Goal: Transaction & Acquisition: Book appointment/travel/reservation

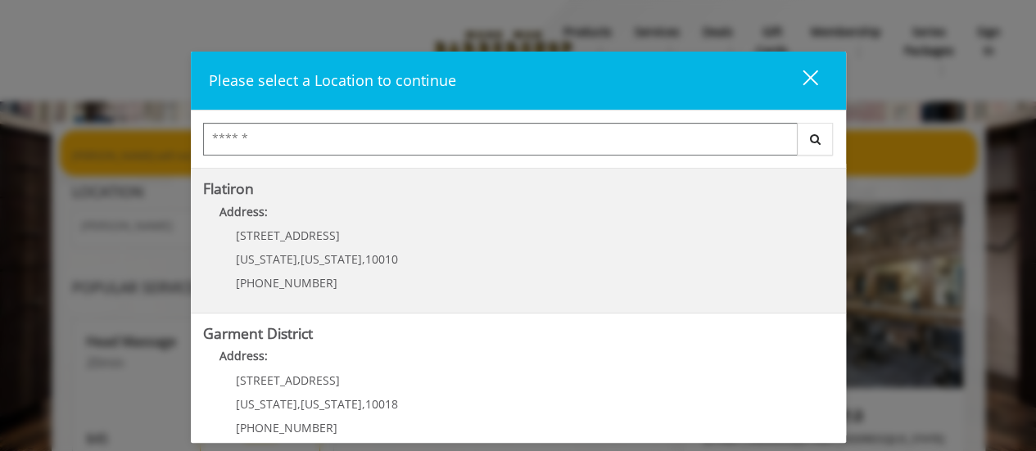
scroll to position [451, 0]
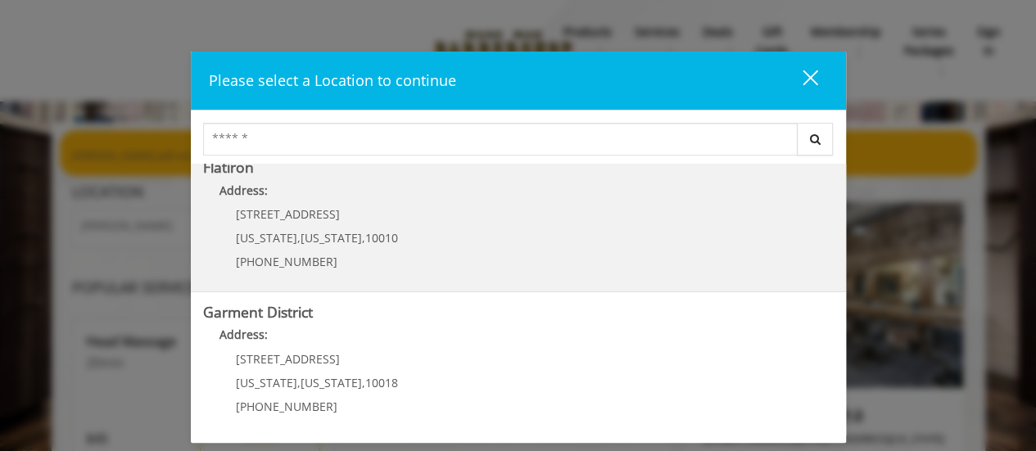
click at [499, 216] on "Flatiron Address: 10 E 23rd St New York , New York , 10010 (917) 475-1765" at bounding box center [518, 220] width 631 height 120
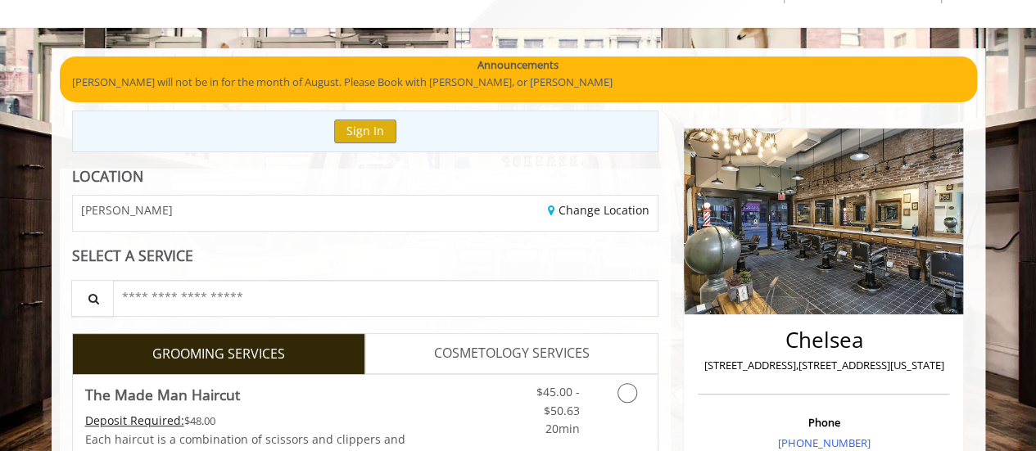
scroll to position [164, 0]
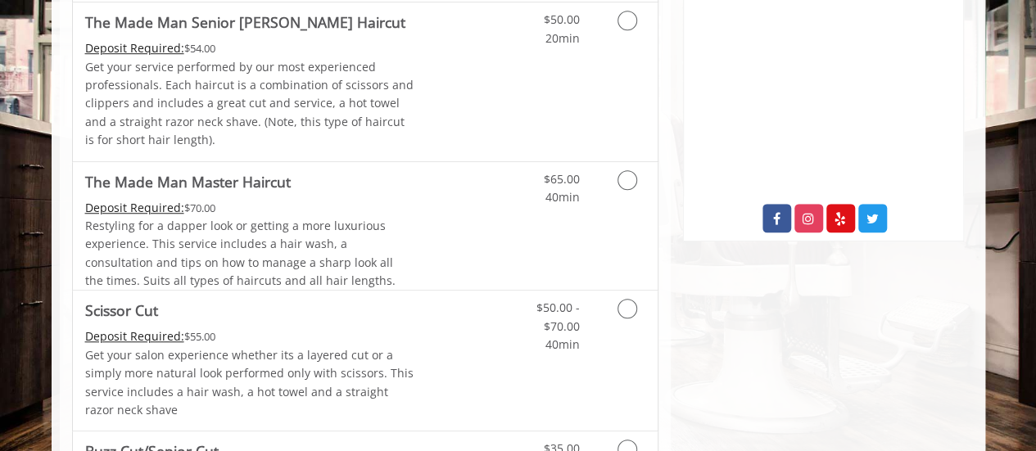
scroll to position [655, 0]
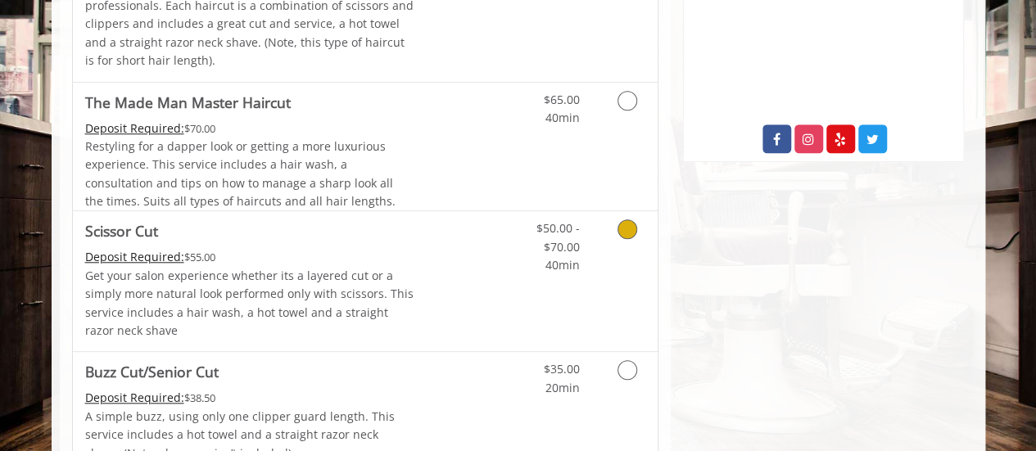
click at [569, 272] on link "$50.00 - $70.00 40min" at bounding box center [545, 242] width 68 height 63
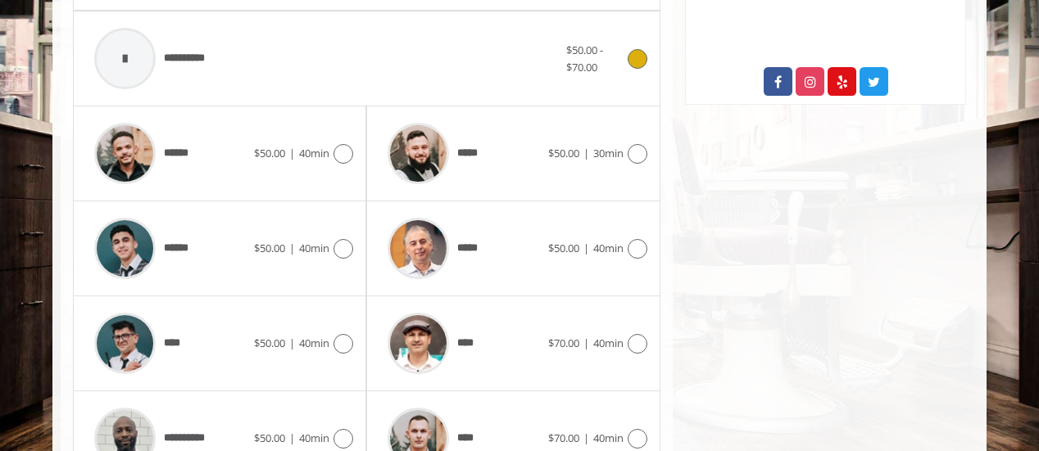
scroll to position [737, 0]
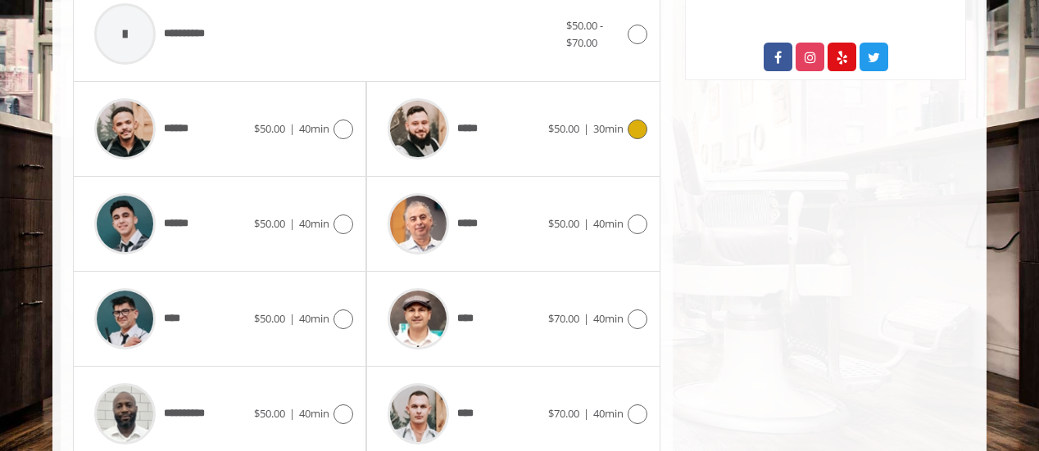
click at [637, 132] on icon at bounding box center [638, 130] width 20 height 20
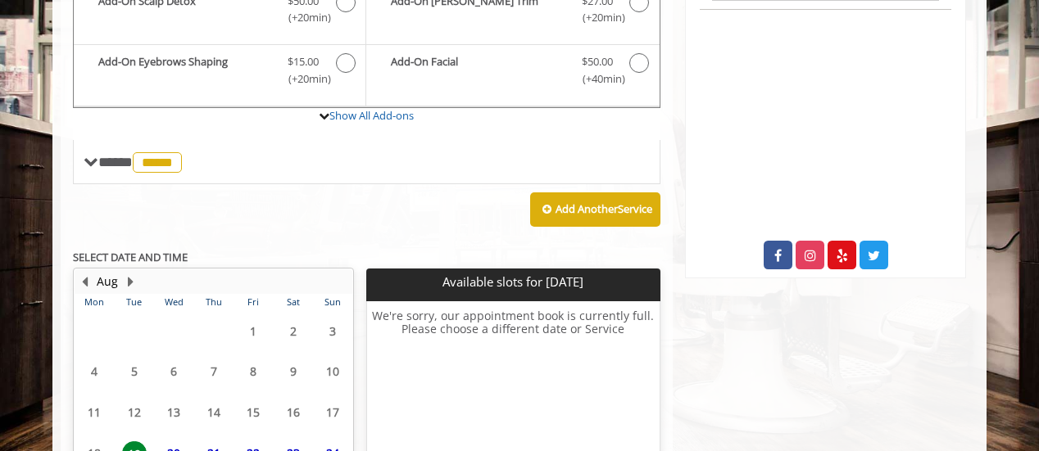
scroll to position [676, 0]
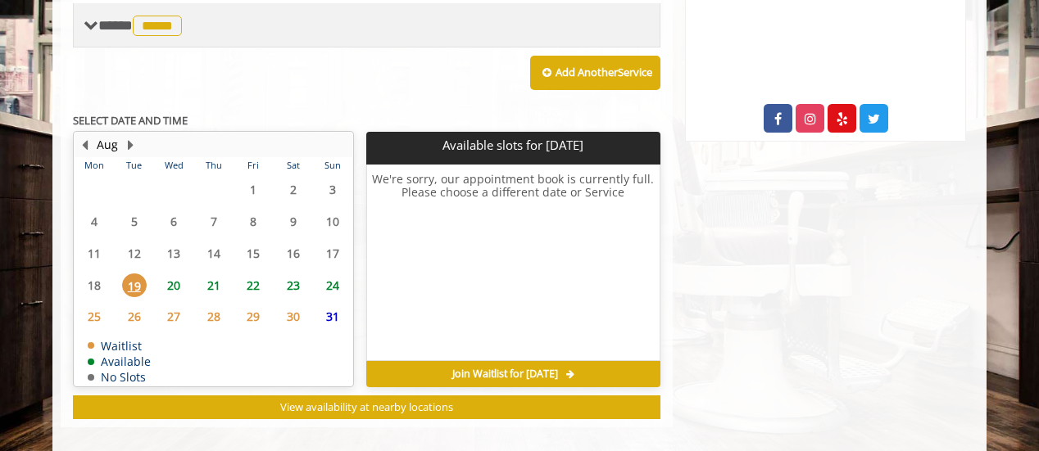
click at [172, 16] on span "*****" at bounding box center [157, 26] width 49 height 20
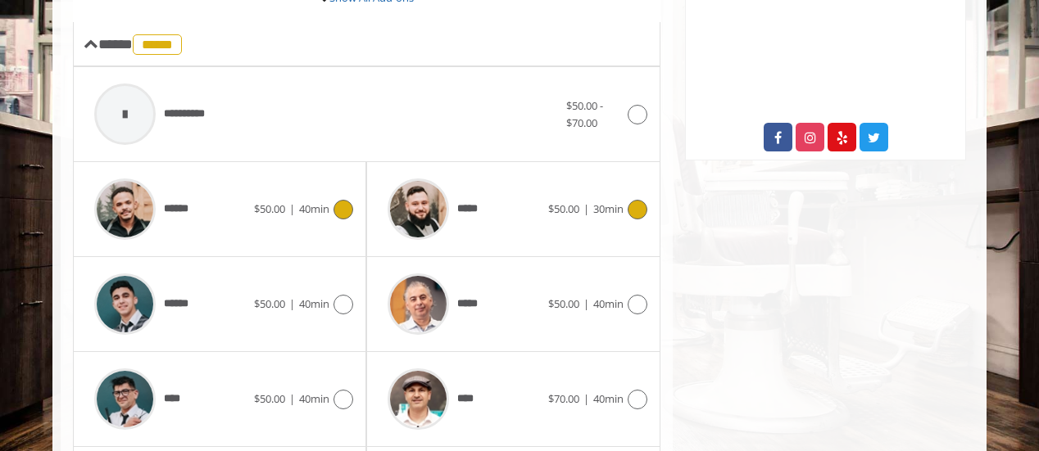
click at [334, 200] on icon at bounding box center [343, 210] width 20 height 20
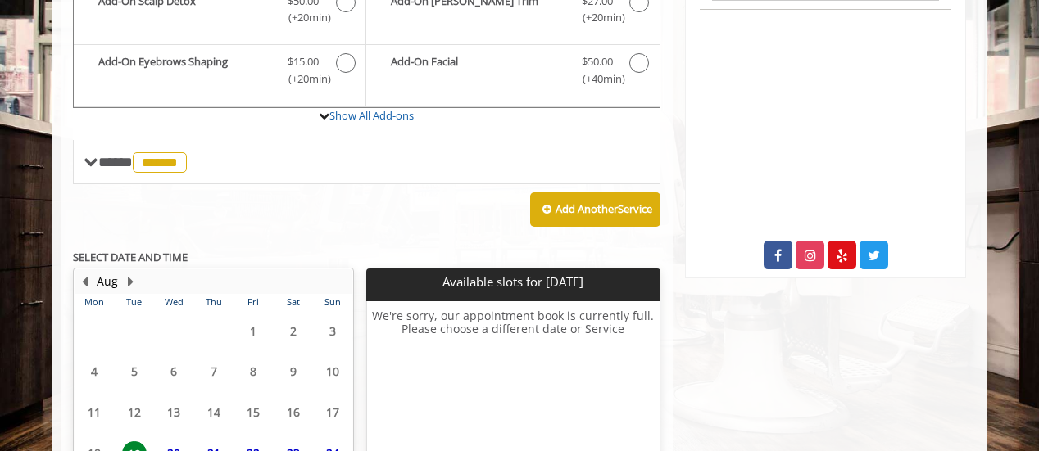
scroll to position [657, 0]
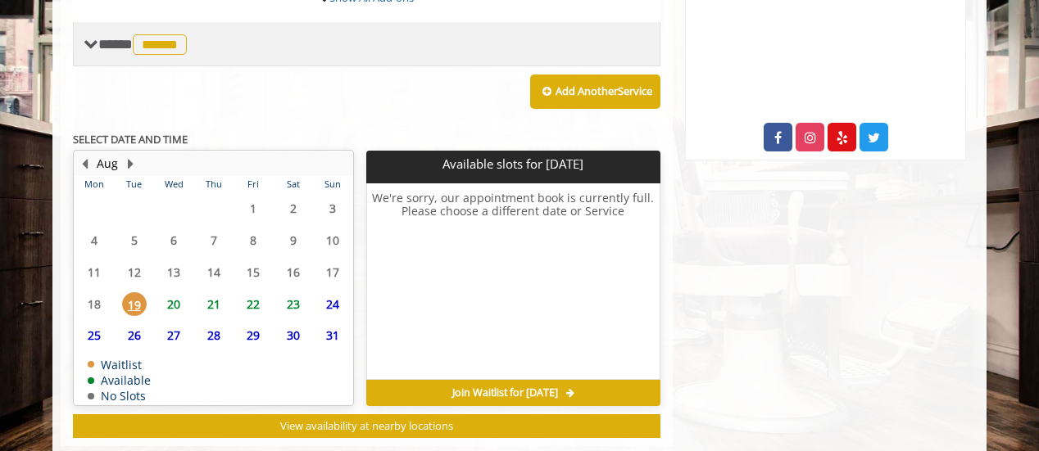
click at [179, 34] on span "******" at bounding box center [160, 44] width 54 height 20
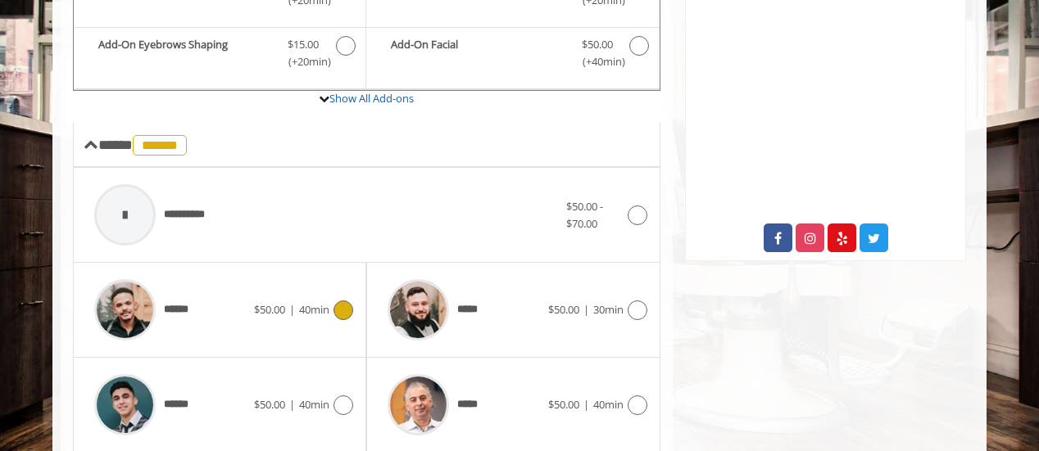
click at [315, 301] on div "****** $50.00 | 40min" at bounding box center [219, 310] width 267 height 78
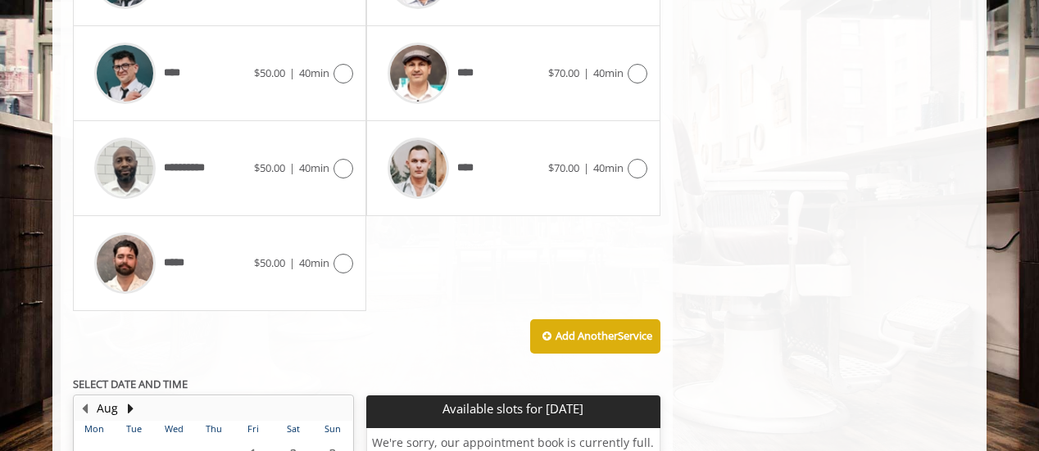
scroll to position [985, 0]
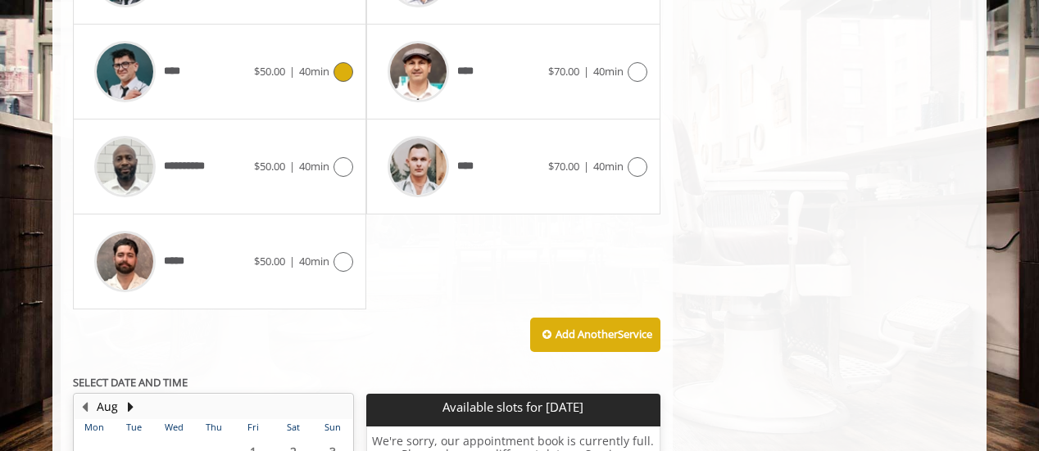
click at [302, 70] on span "40min" at bounding box center [314, 71] width 30 height 15
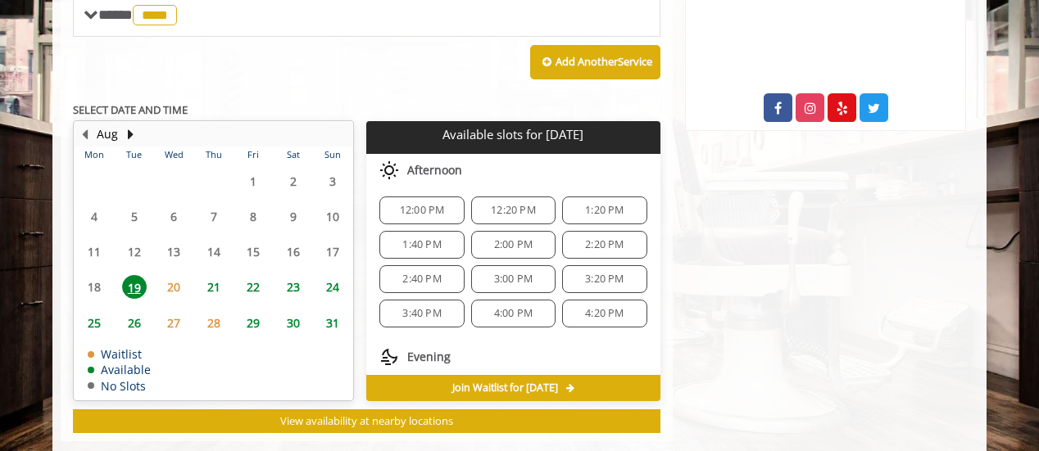
scroll to position [713, 0]
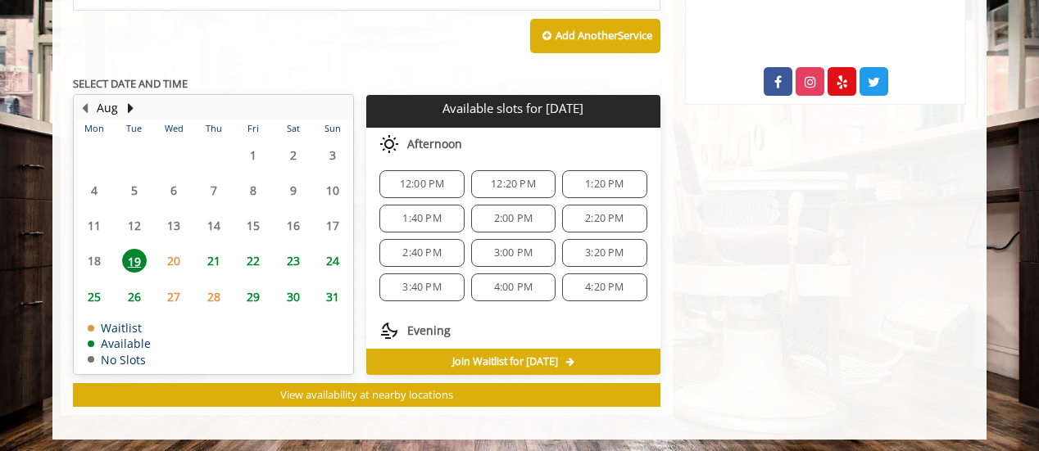
click at [515, 178] on span "12:20 PM" at bounding box center [513, 184] width 45 height 13
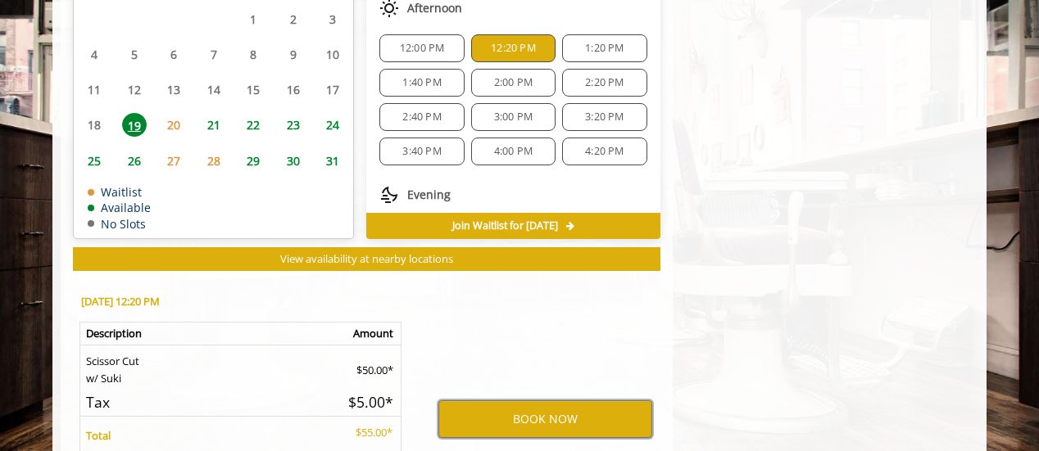
scroll to position [844, 0]
